Goal: Consume media (video, audio): Watch videos, listen to music or podcasts

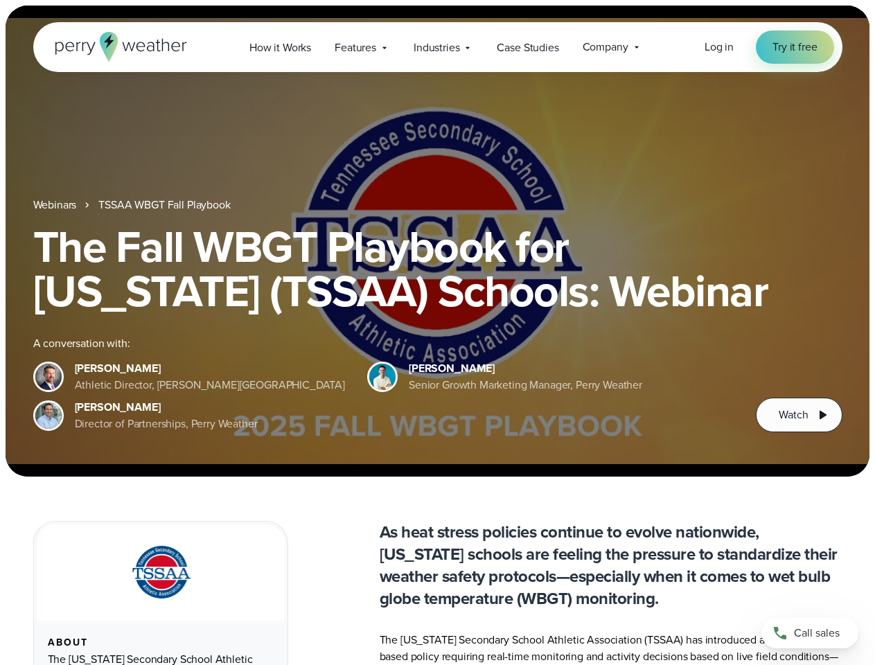
click at [437, 332] on div "The Fall WBGT Playbook for [US_STATE] (TSSAA) Schools: Webinar A conversation w…" at bounding box center [437, 328] width 809 height 208
click at [437, 47] on span "Industries" at bounding box center [436, 47] width 46 height 17
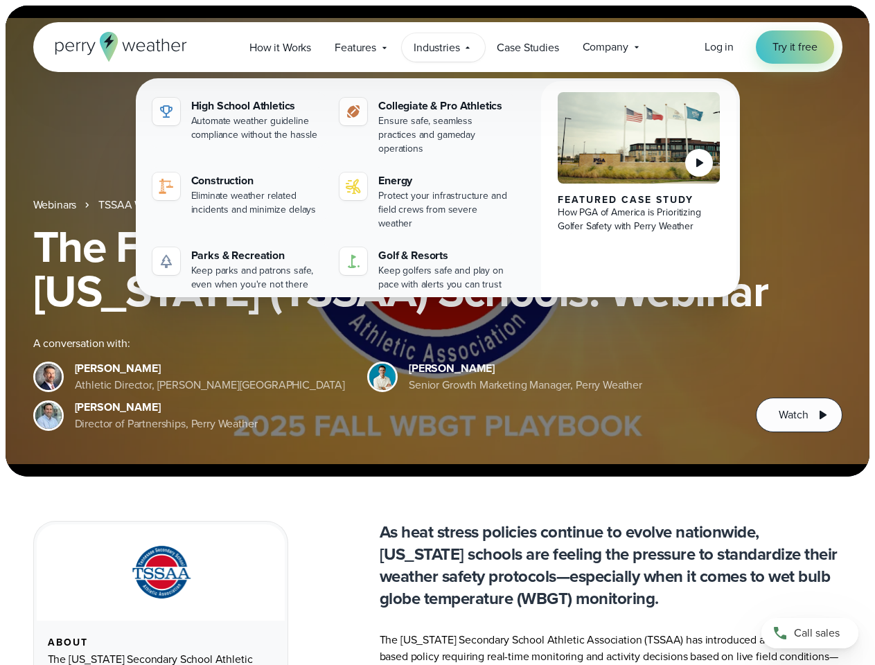
click at [437, 241] on h1 "The Fall WBGT Playbook for [US_STATE] (TSSAA) Schools: Webinar" at bounding box center [437, 268] width 809 height 89
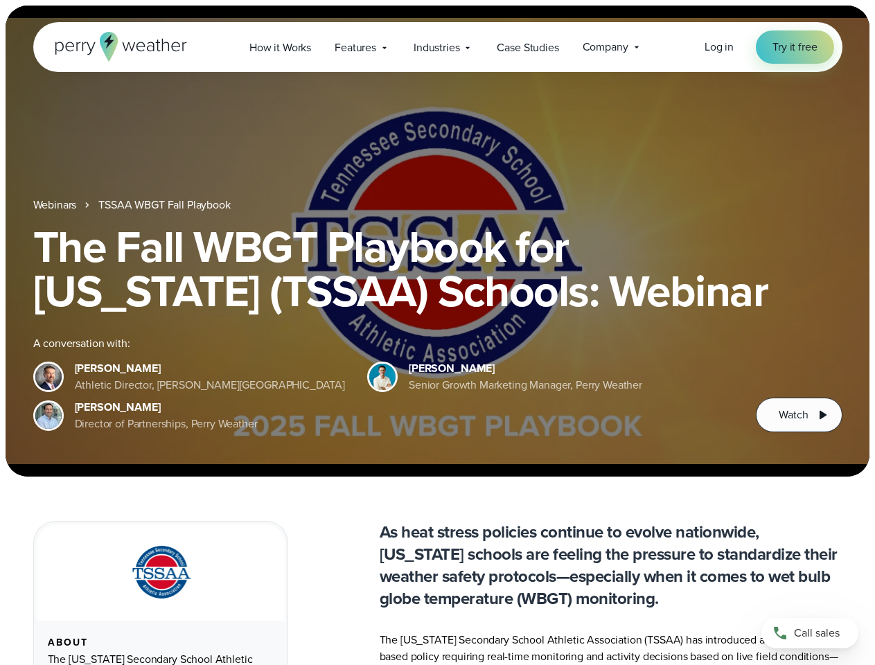
click at [166, 205] on link "TSSAA WBGT Fall Playbook" at bounding box center [164, 205] width 132 height 17
click at [798, 415] on span "Watch" at bounding box center [792, 414] width 29 height 17
